Goal: Transaction & Acquisition: Download file/media

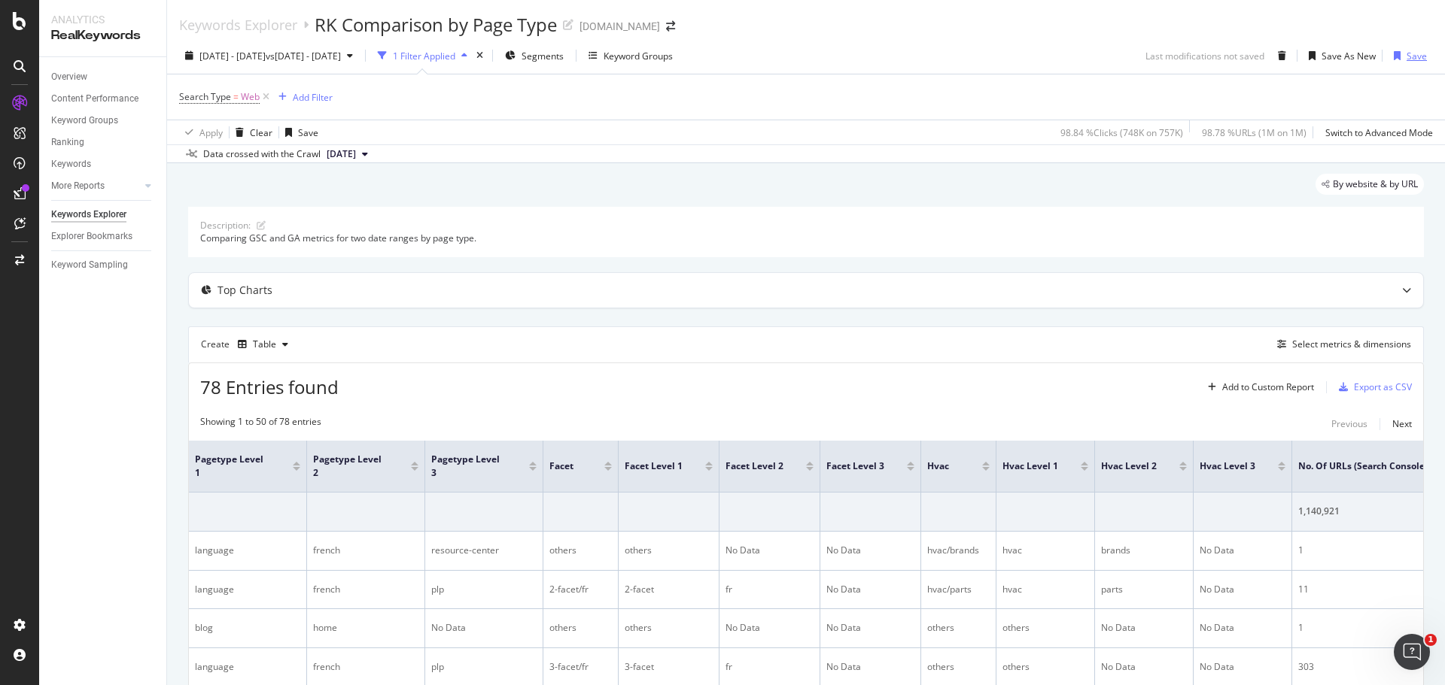
click at [1408, 56] on div "Save" at bounding box center [1416, 56] width 20 height 13
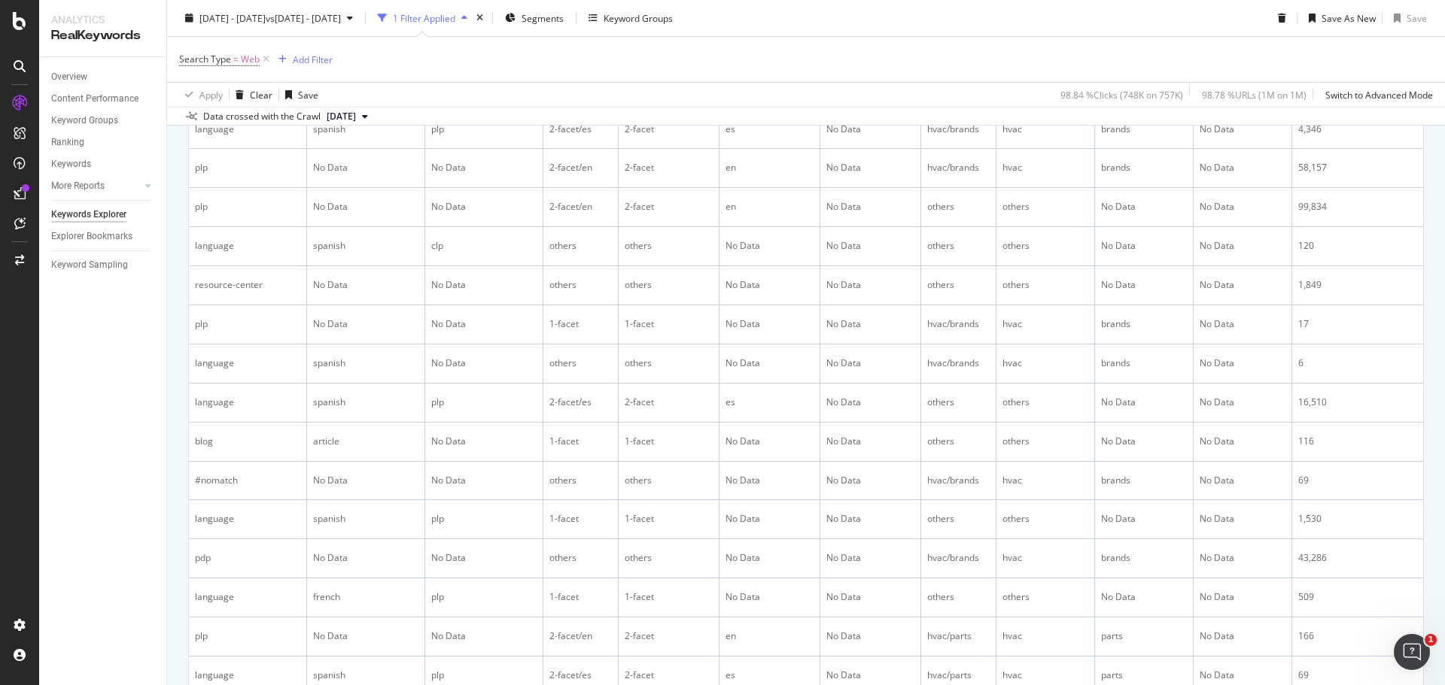
scroll to position [1894, 0]
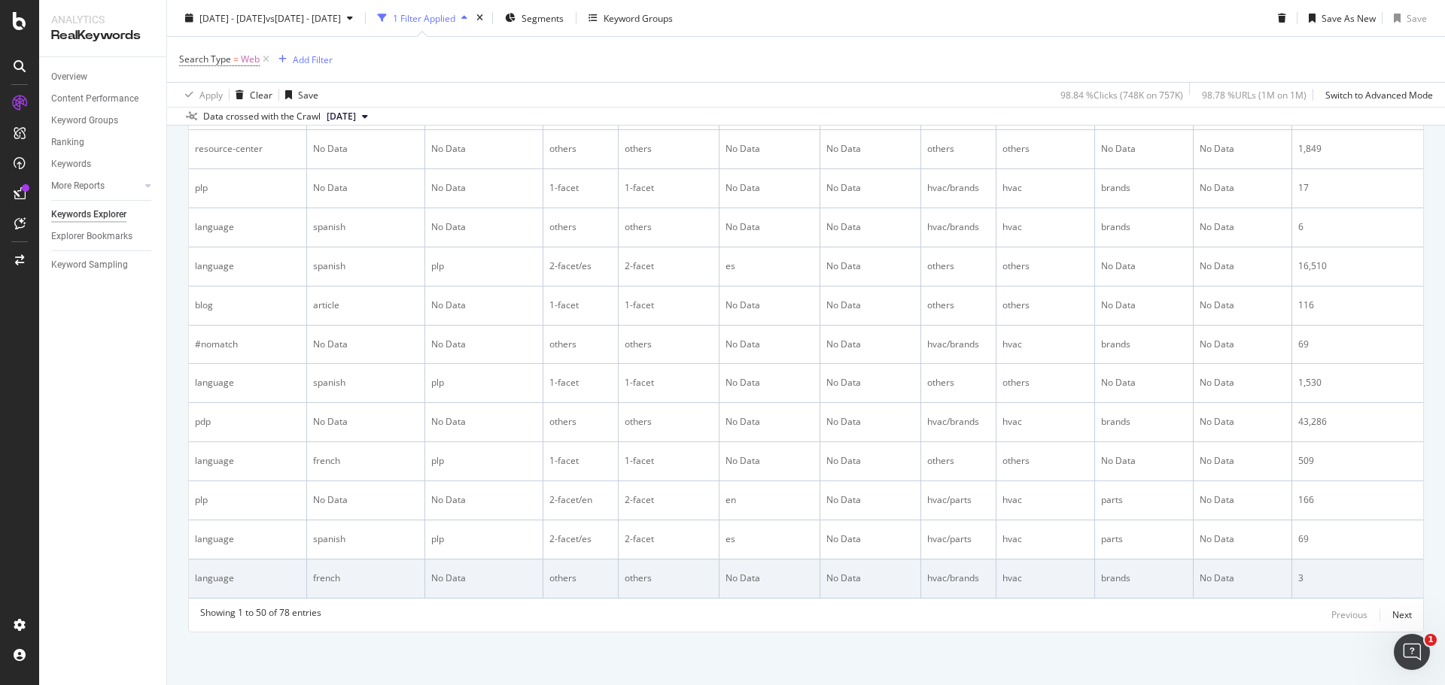
click at [529, 582] on td "No Data" at bounding box center [484, 579] width 118 height 39
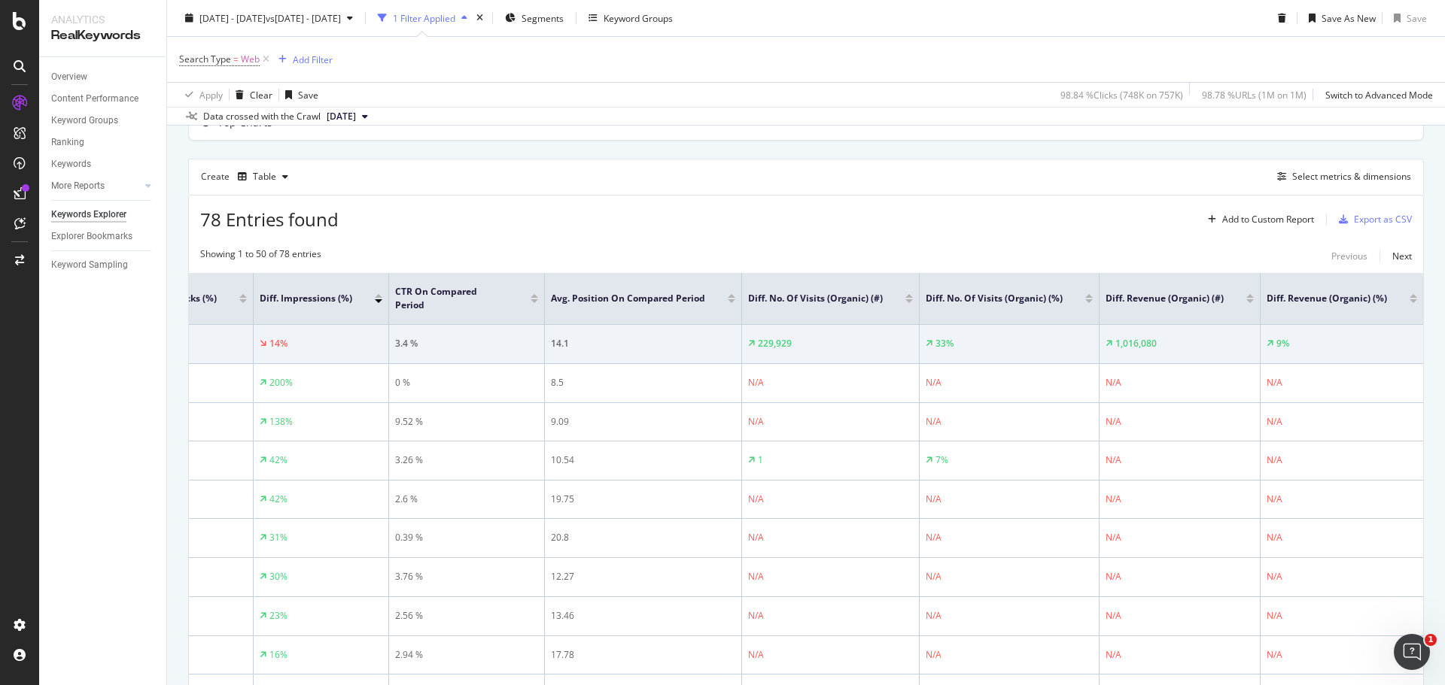
scroll to position [0, 0]
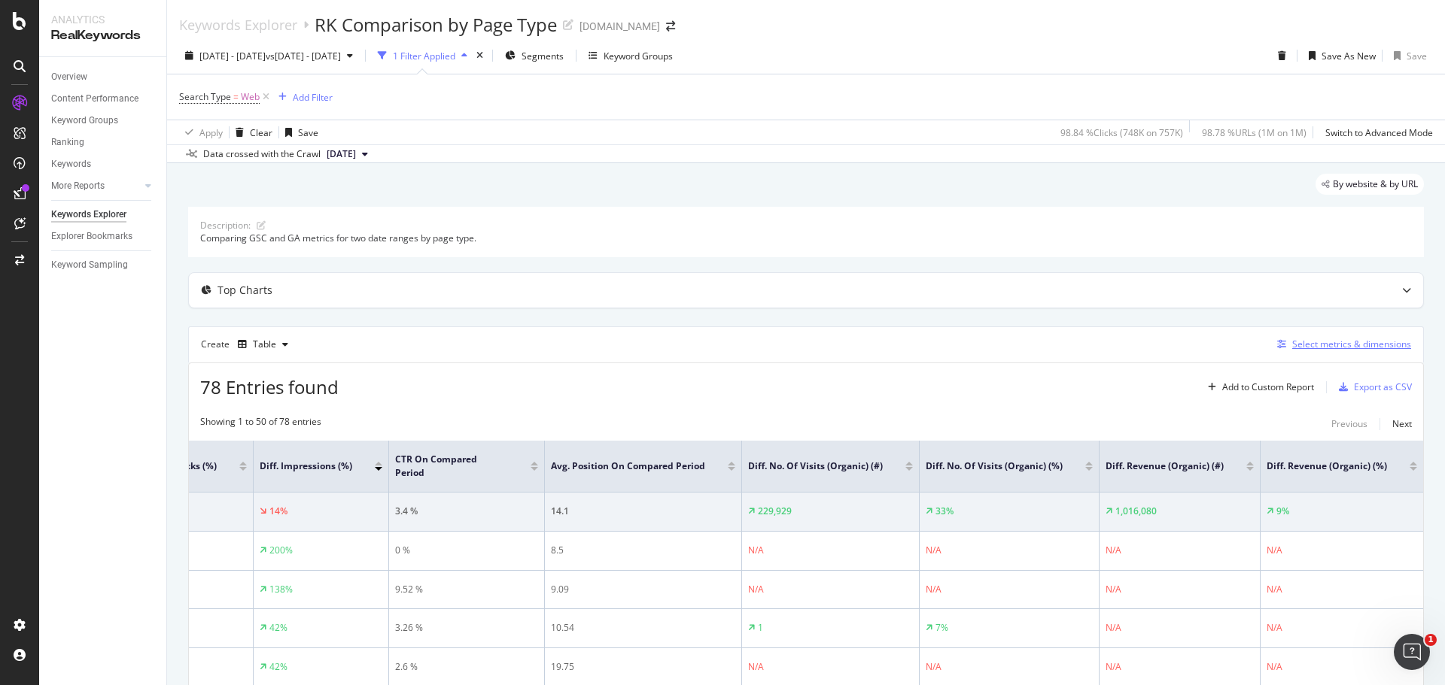
click at [1325, 344] on div "Select metrics & dimensions" at bounding box center [1351, 344] width 119 height 13
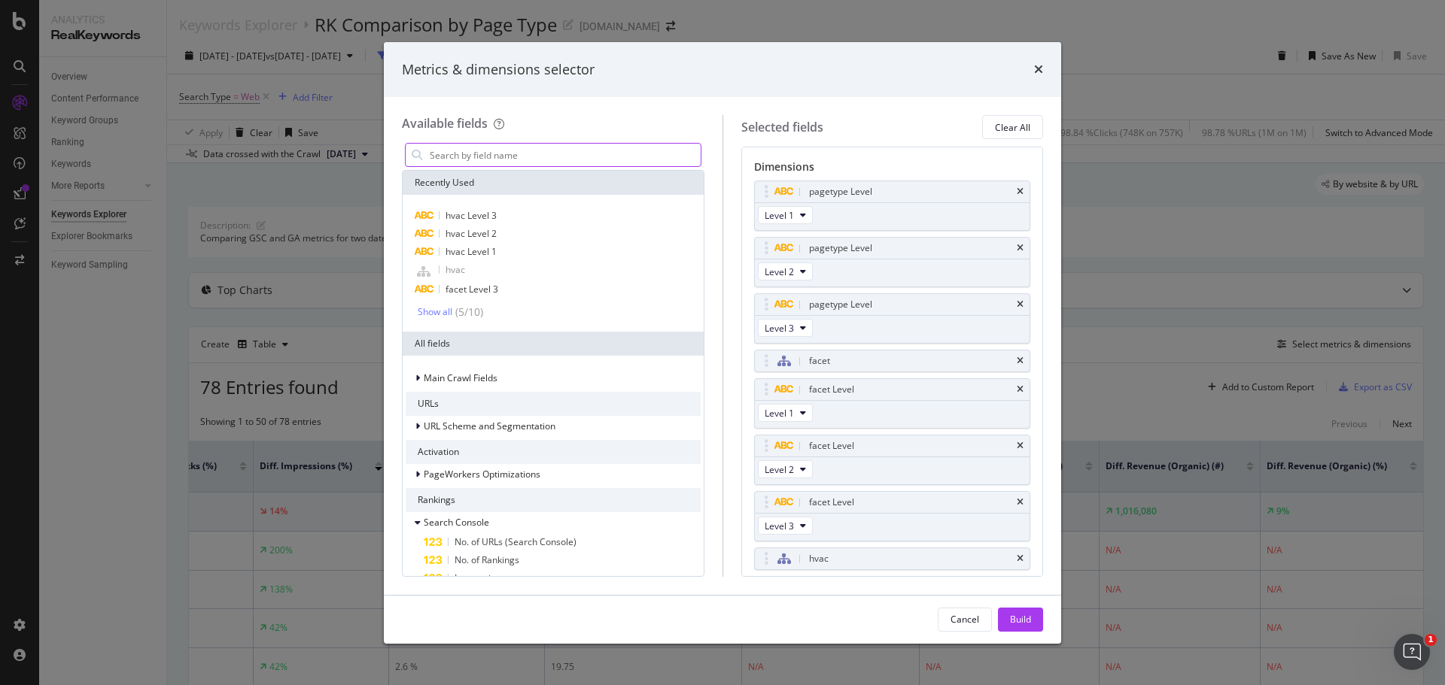
click at [634, 147] on input "Full Page" at bounding box center [564, 155] width 272 height 23
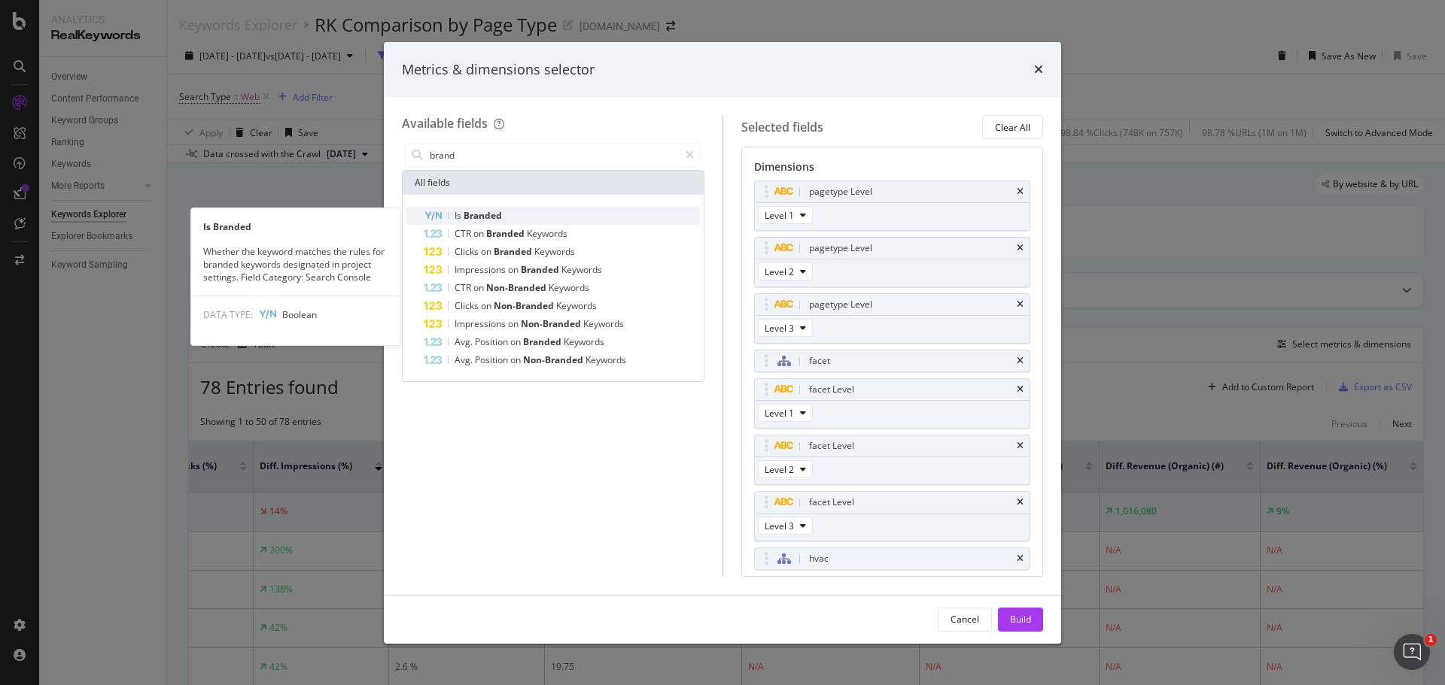
type input "brand"
click at [484, 220] on span "Branded" at bounding box center [482, 215] width 38 height 13
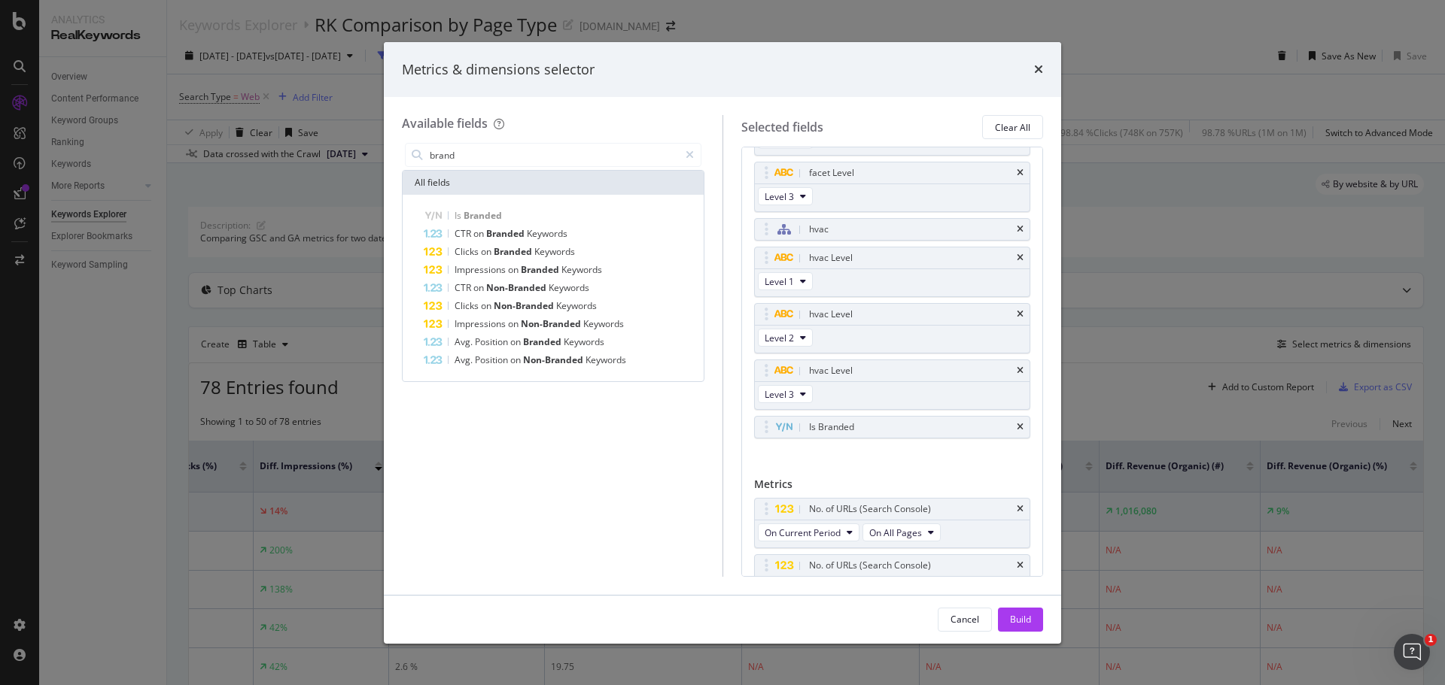
scroll to position [333, 0]
click at [1015, 625] on div "Build" at bounding box center [1020, 619] width 21 height 13
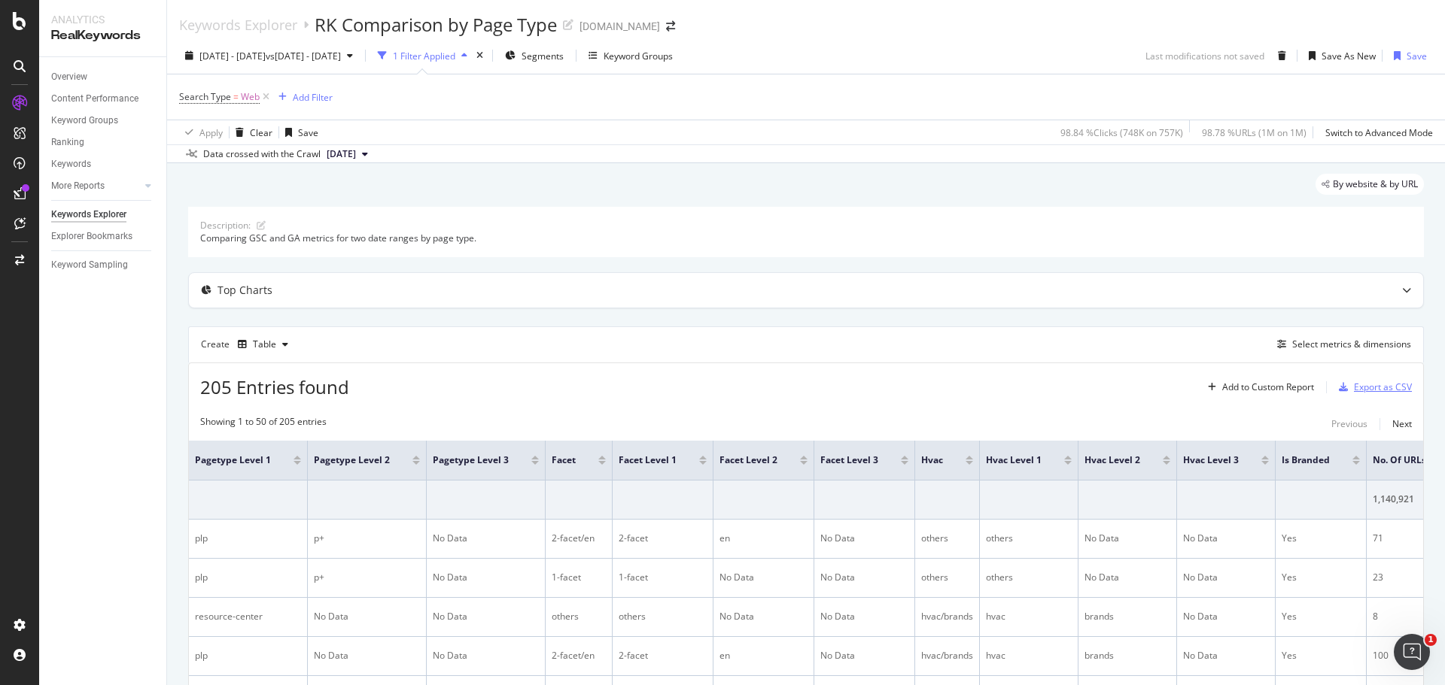
click at [1372, 387] on div "Export as CSV" at bounding box center [1383, 387] width 58 height 13
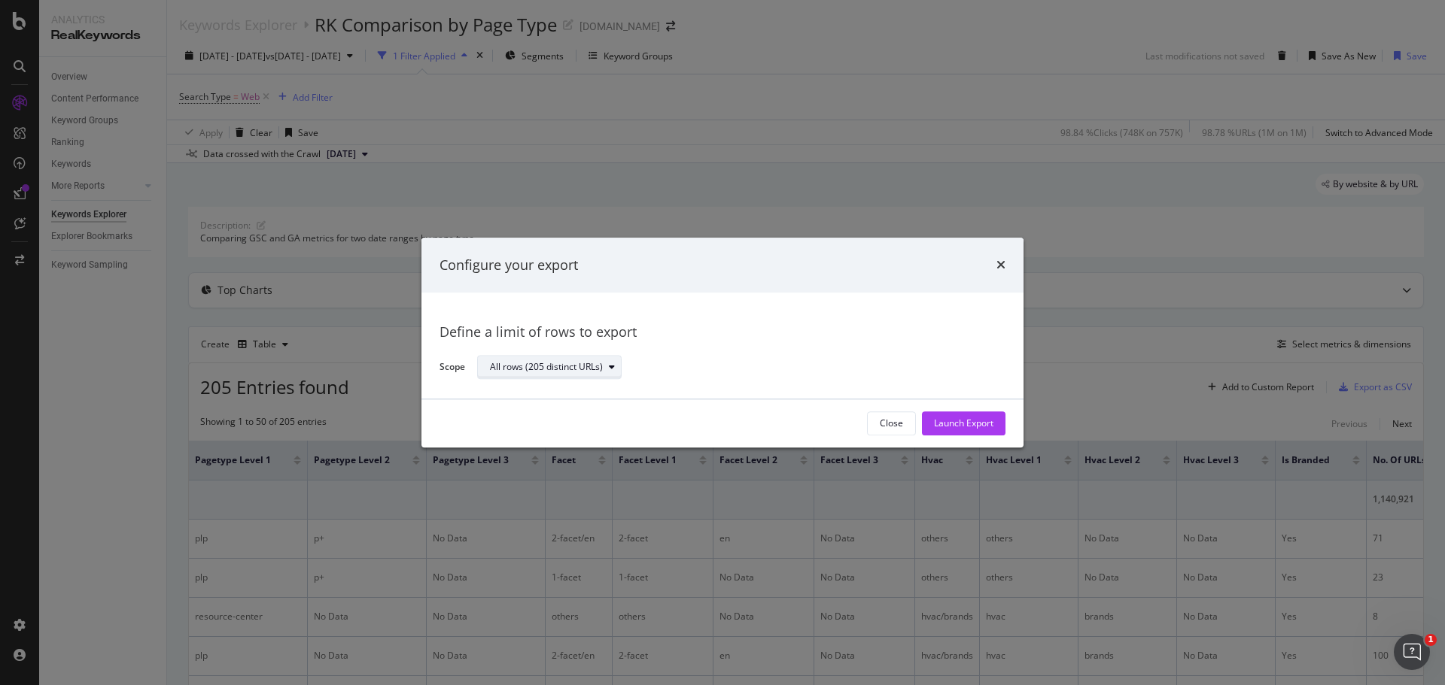
click at [613, 364] on icon "modal" at bounding box center [612, 367] width 6 height 9
click at [958, 425] on div "Launch Export" at bounding box center [963, 424] width 59 height 13
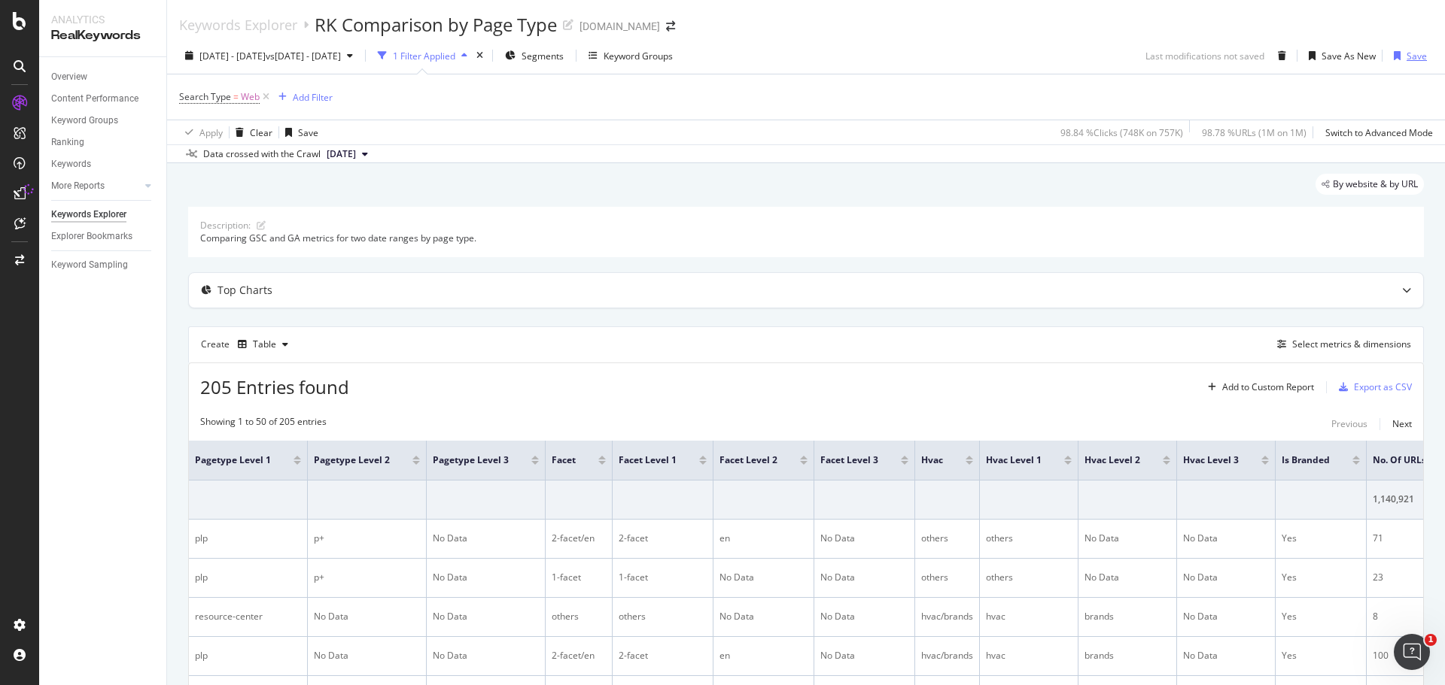
click at [1406, 52] on div "Save" at bounding box center [1416, 56] width 20 height 13
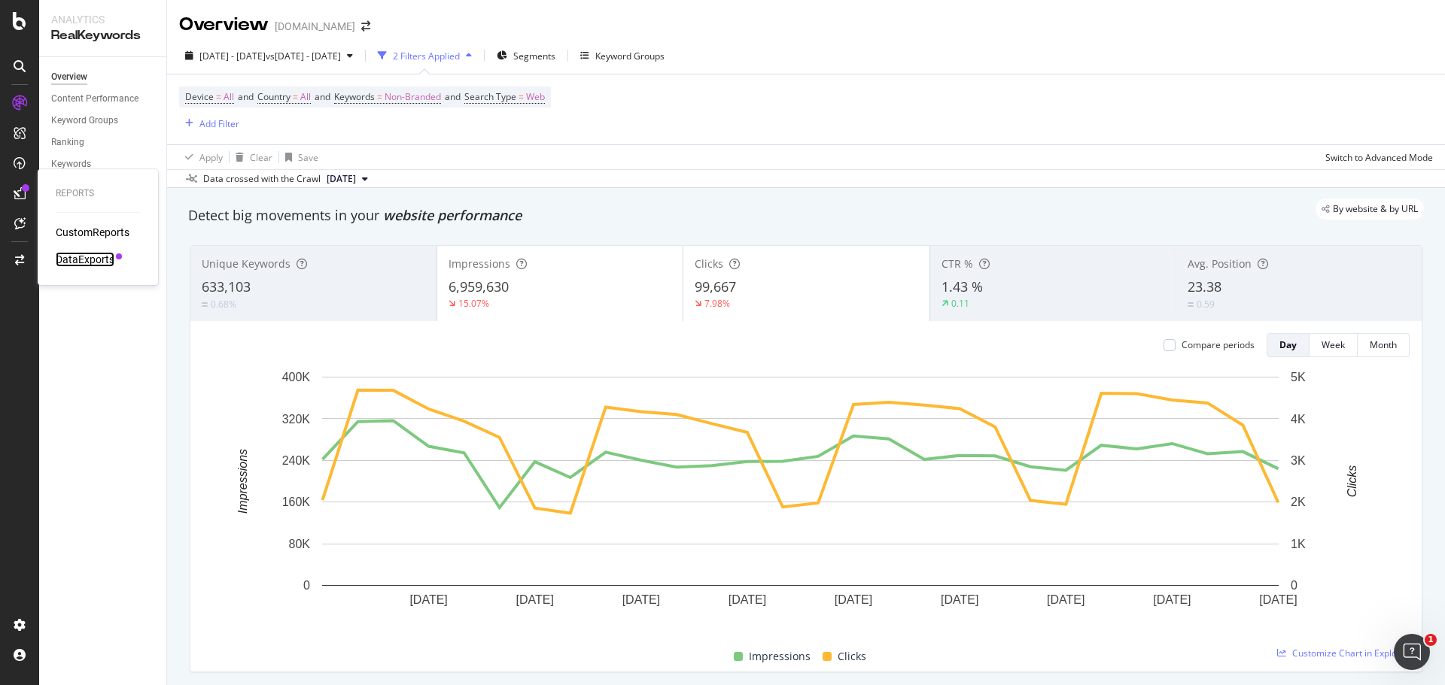
click at [84, 254] on div "DataExports" at bounding box center [85, 259] width 59 height 15
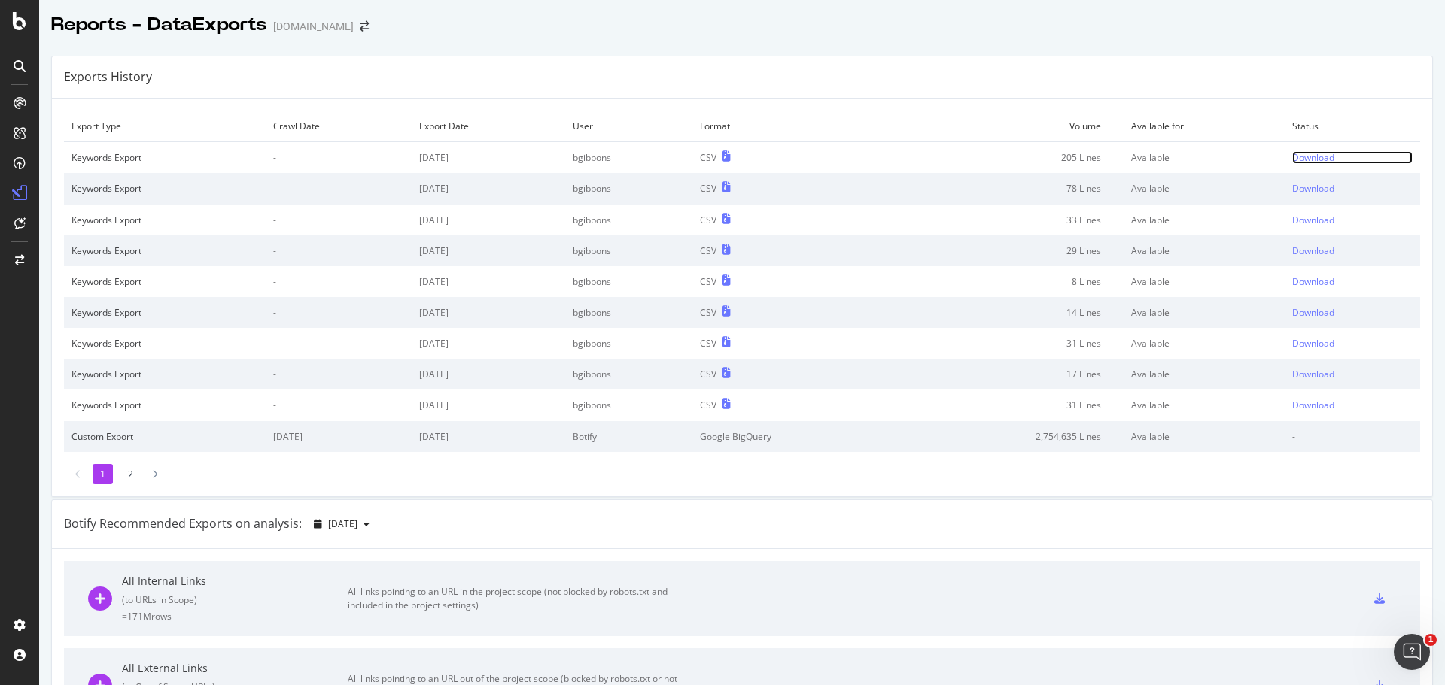
click at [1308, 160] on div "Download" at bounding box center [1313, 157] width 42 height 13
